Goal: Check status: Check status

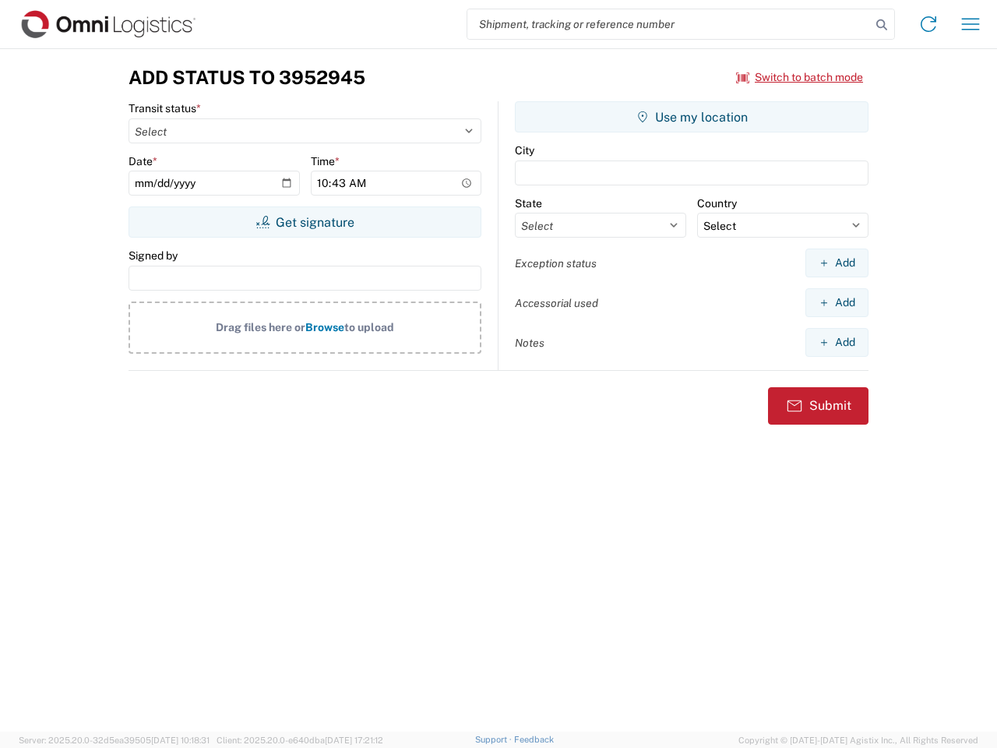
click at [669, 24] on input "search" at bounding box center [668, 24] width 403 height 30
click at [882, 25] on icon at bounding box center [882, 25] width 22 height 22
click at [928, 24] on icon at bounding box center [928, 24] width 25 height 25
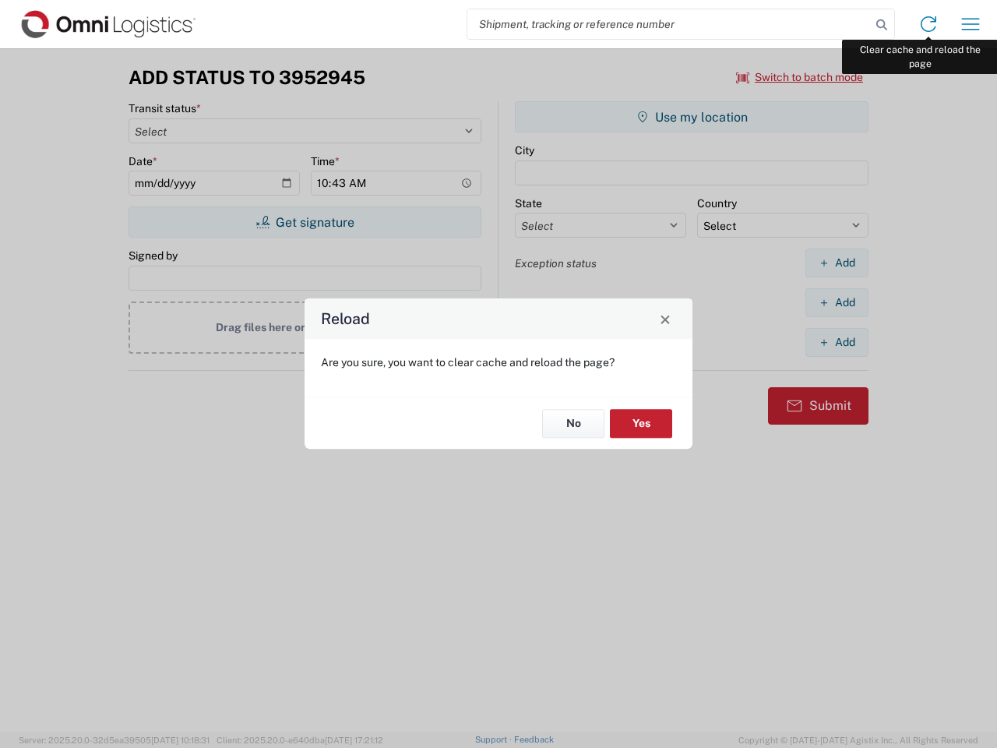
click at [970, 24] on div "Reload Are you sure, you want to clear cache and reload the page? No Yes" at bounding box center [498, 374] width 997 height 748
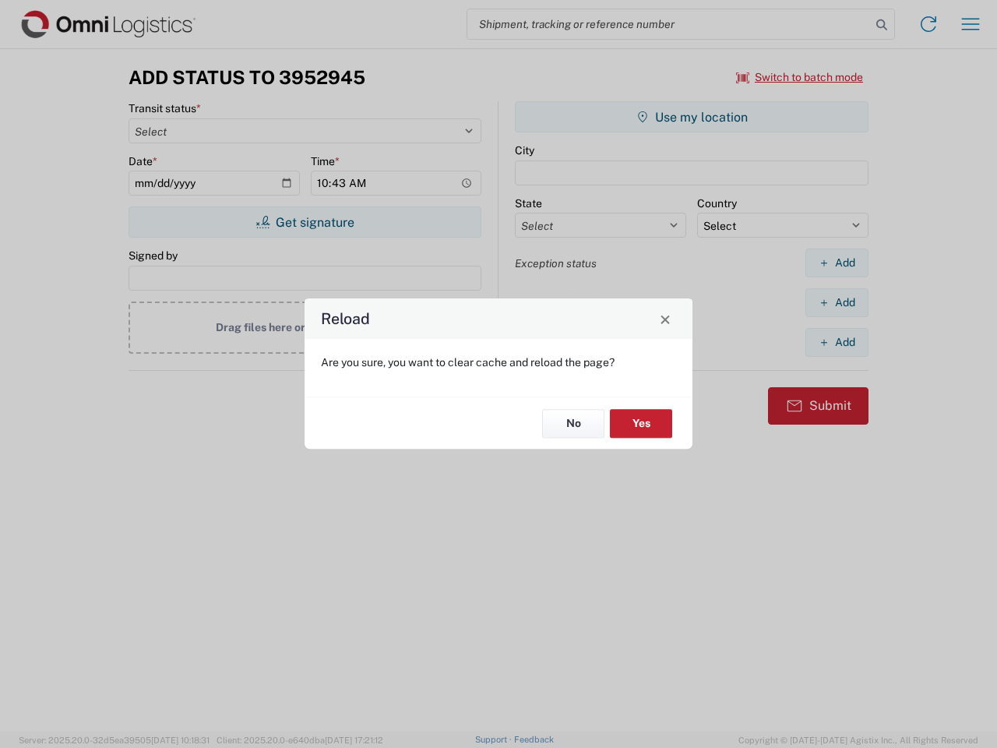
click at [800, 77] on div "Reload Are you sure, you want to clear cache and reload the page? No Yes" at bounding box center [498, 374] width 997 height 748
click at [305, 222] on div "Reload Are you sure, you want to clear cache and reload the page? No Yes" at bounding box center [498, 374] width 997 height 748
click at [692, 117] on div "Reload Are you sure, you want to clear cache and reload the page? No Yes" at bounding box center [498, 374] width 997 height 748
click at [836, 262] on div "Reload Are you sure, you want to clear cache and reload the page? No Yes" at bounding box center [498, 374] width 997 height 748
click at [836, 302] on div "Reload Are you sure, you want to clear cache and reload the page? No Yes" at bounding box center [498, 374] width 997 height 748
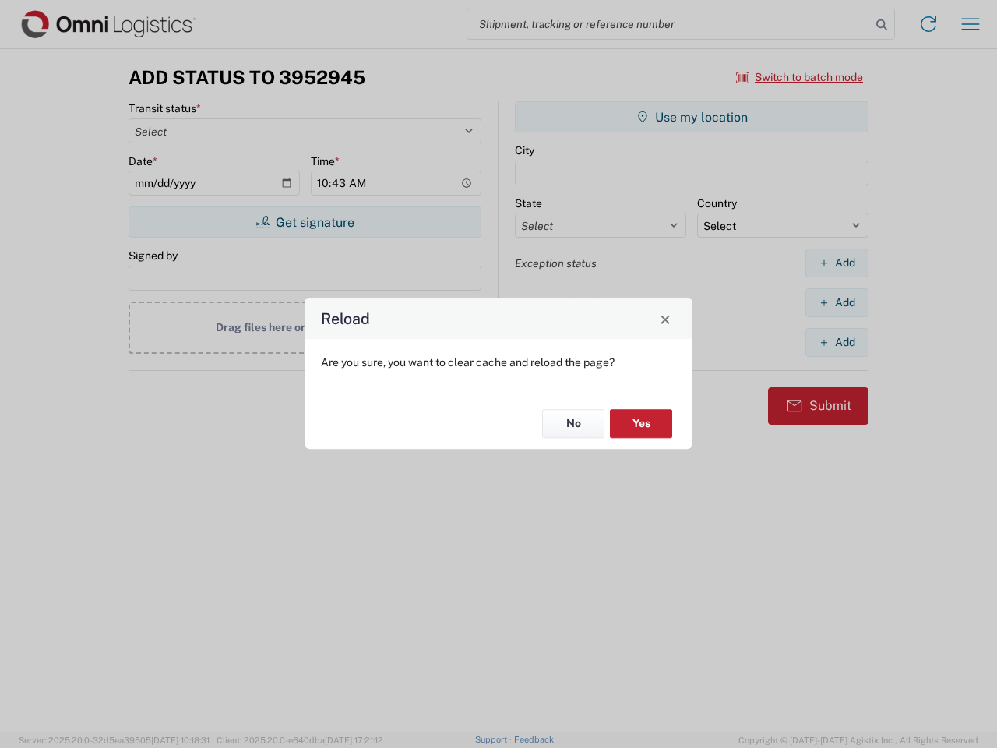
click at [836, 342] on div "Reload Are you sure, you want to clear cache and reload the page? No Yes" at bounding box center [498, 374] width 997 height 748
